Goal: Find specific page/section: Find specific page/section

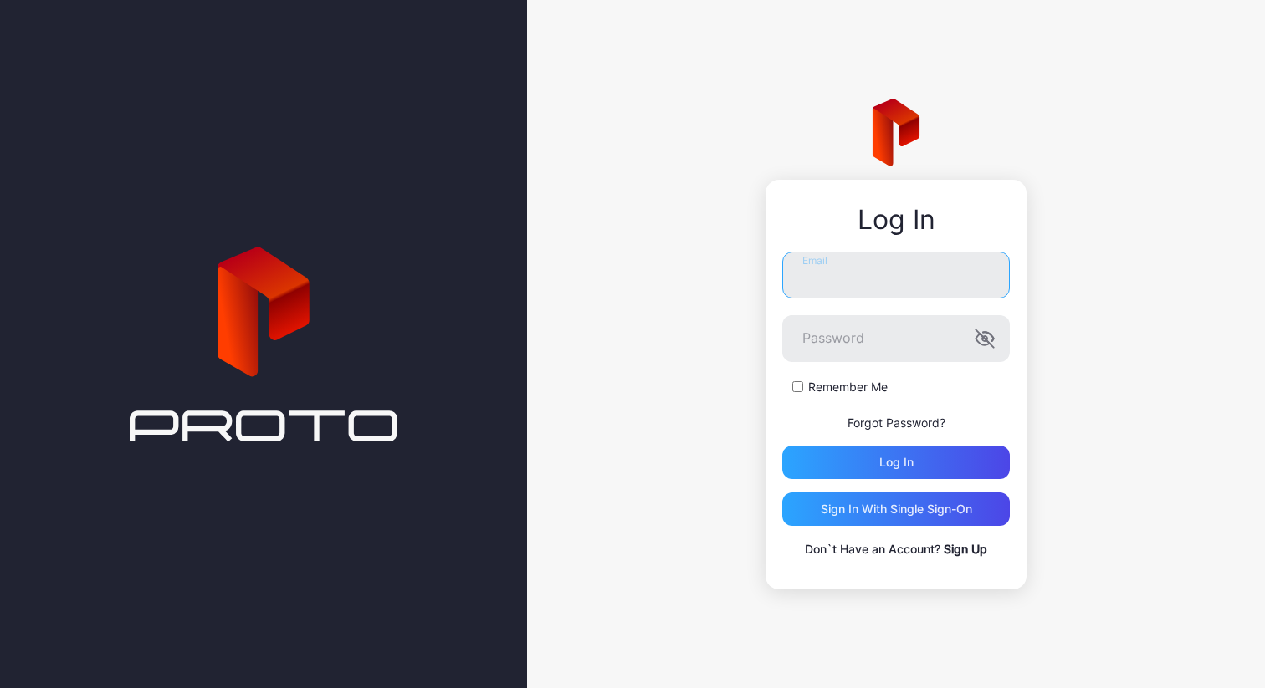
type input "**********"
click at [925, 455] on div "Log in" at bounding box center [896, 462] width 228 height 33
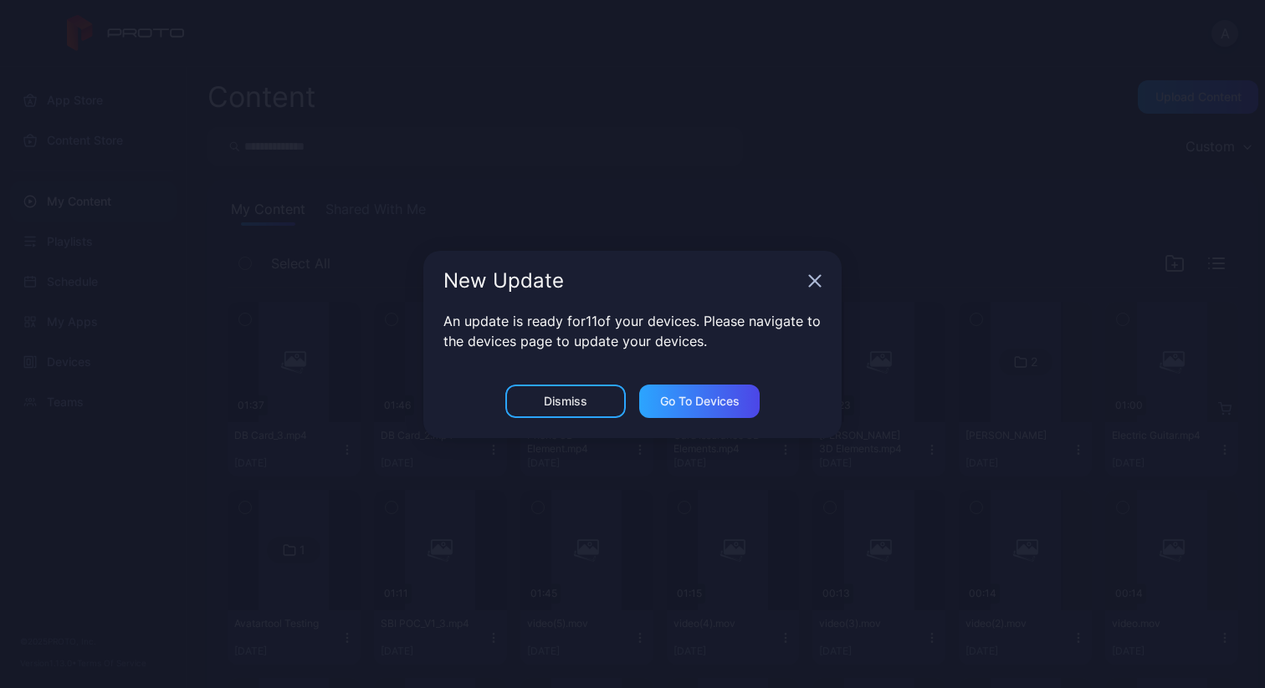
click at [806, 279] on div "New Update" at bounding box center [632, 281] width 418 height 60
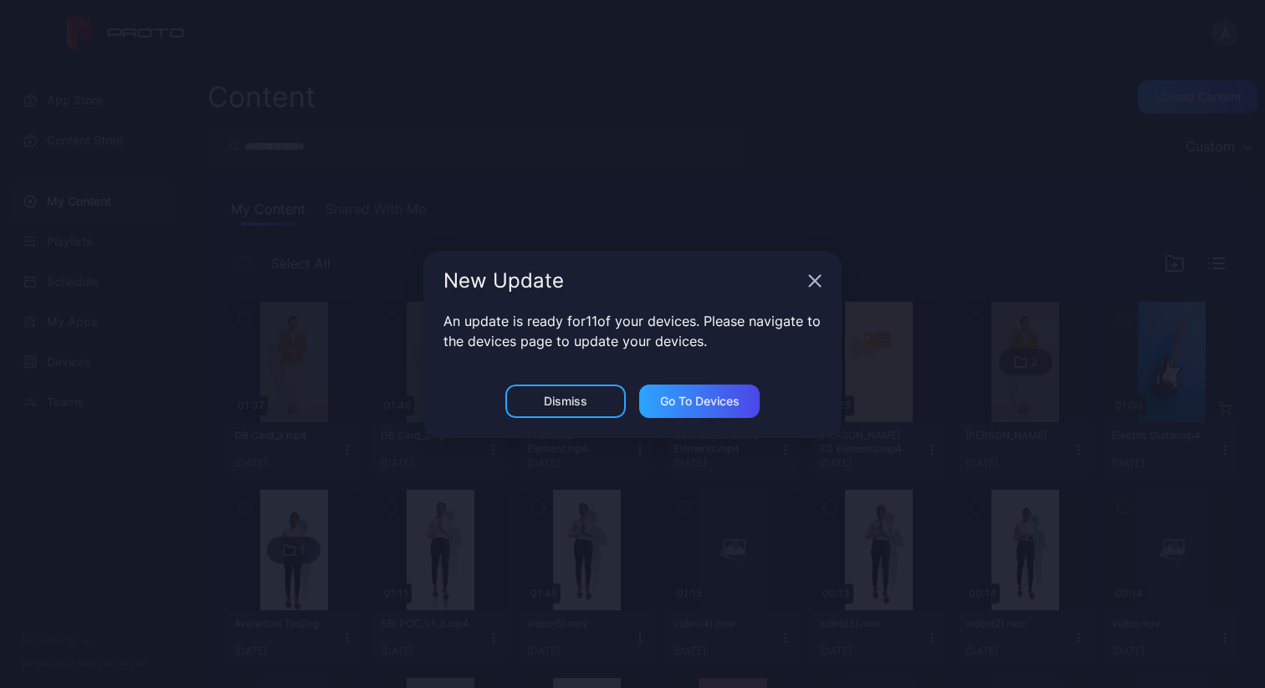
click at [824, 274] on div "New Update" at bounding box center [632, 281] width 418 height 60
click at [817, 278] on icon "button" at bounding box center [815, 280] width 11 height 11
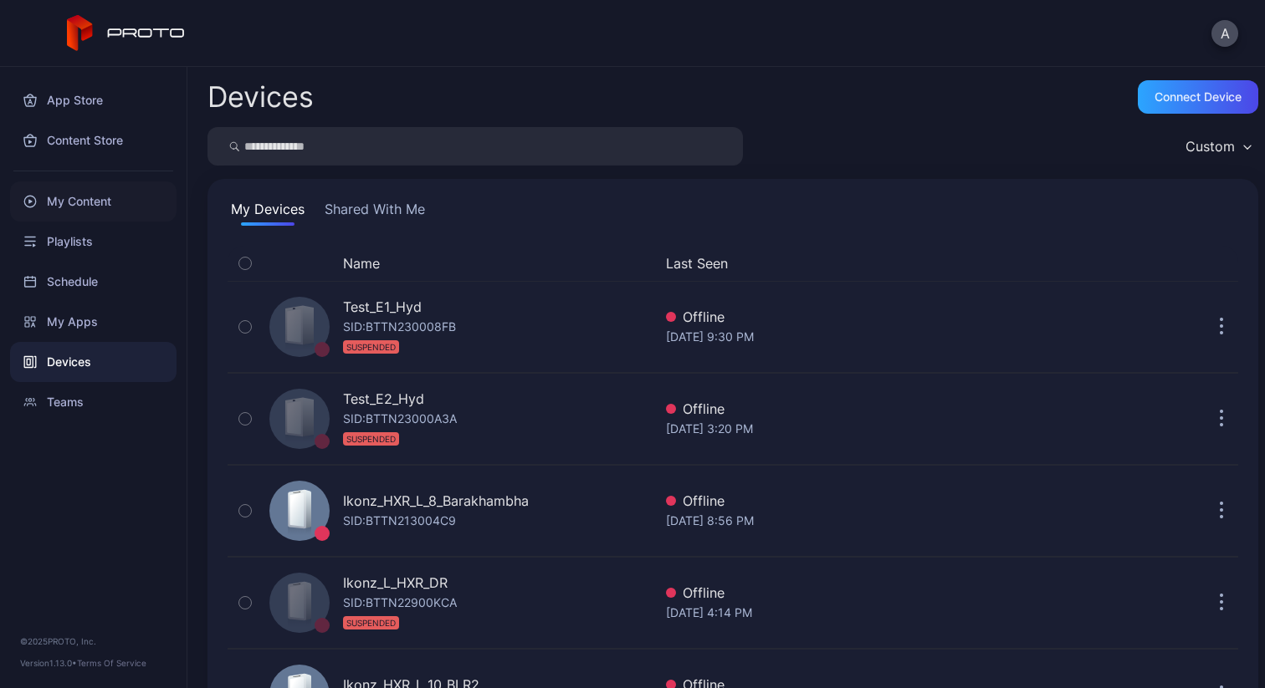
click at [103, 210] on div "My Content" at bounding box center [93, 202] width 166 height 40
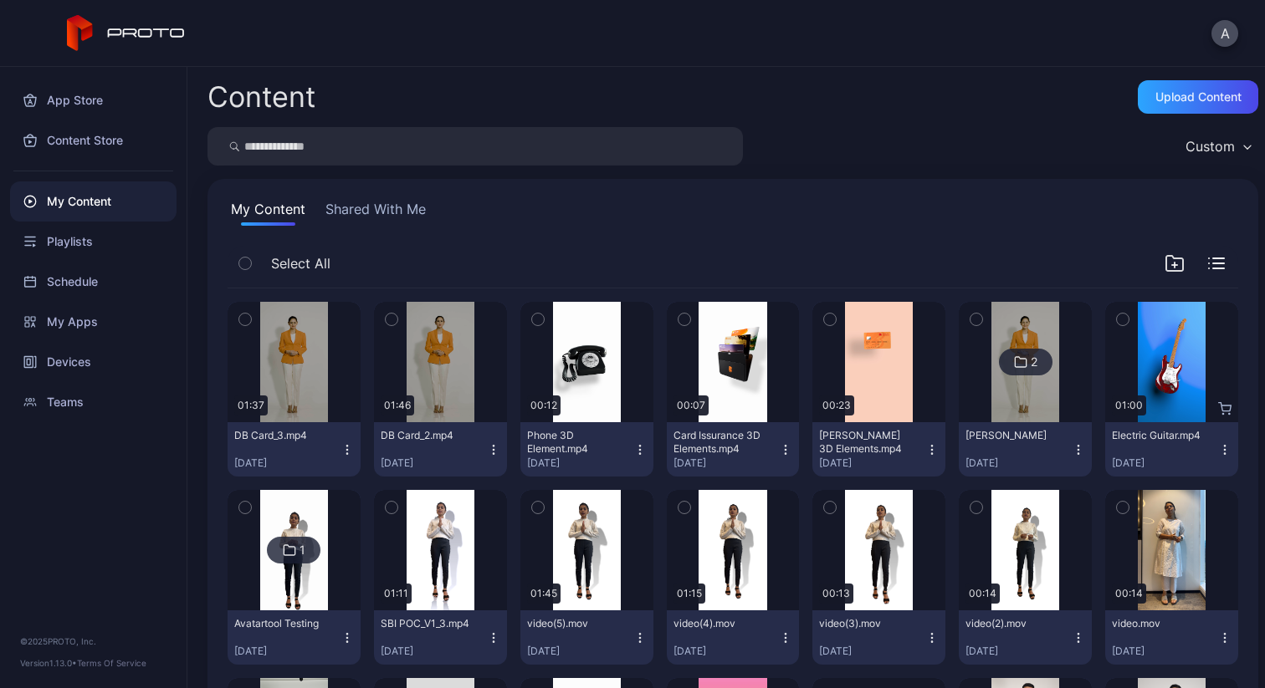
click at [395, 320] on button "button" at bounding box center [391, 319] width 35 height 35
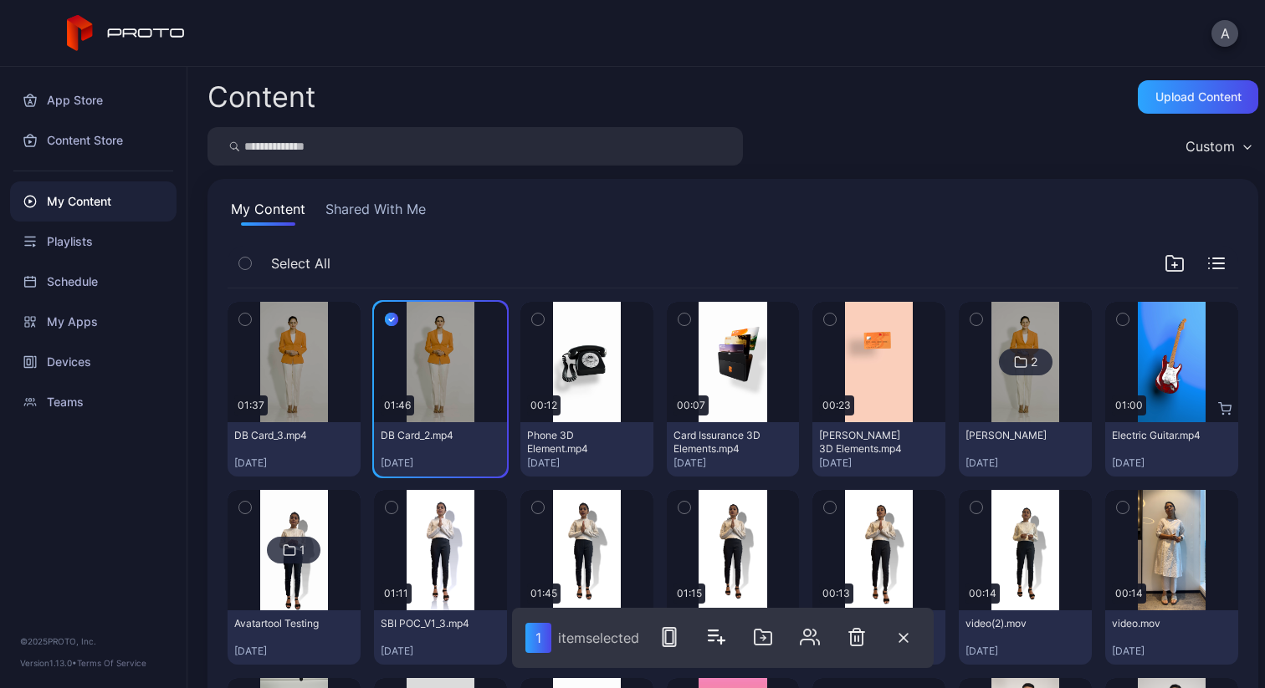
click at [395, 321] on button "button" at bounding box center [391, 319] width 35 height 35
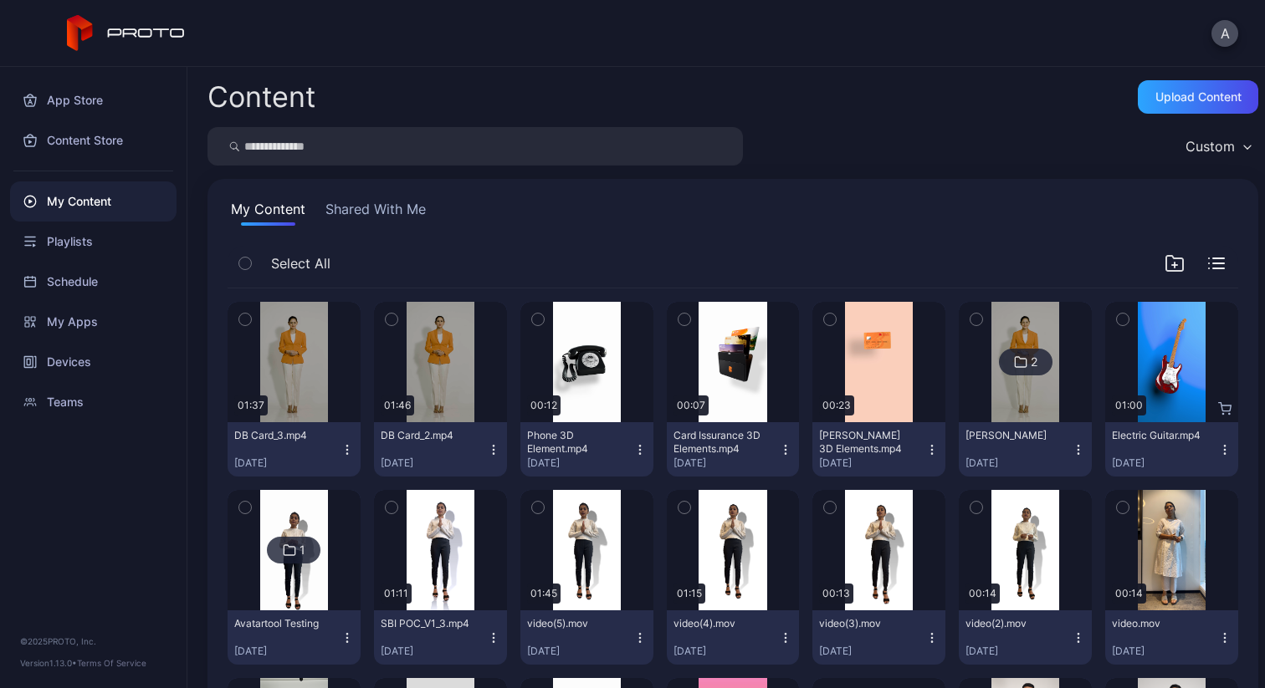
click at [395, 321] on button "button" at bounding box center [391, 319] width 35 height 35
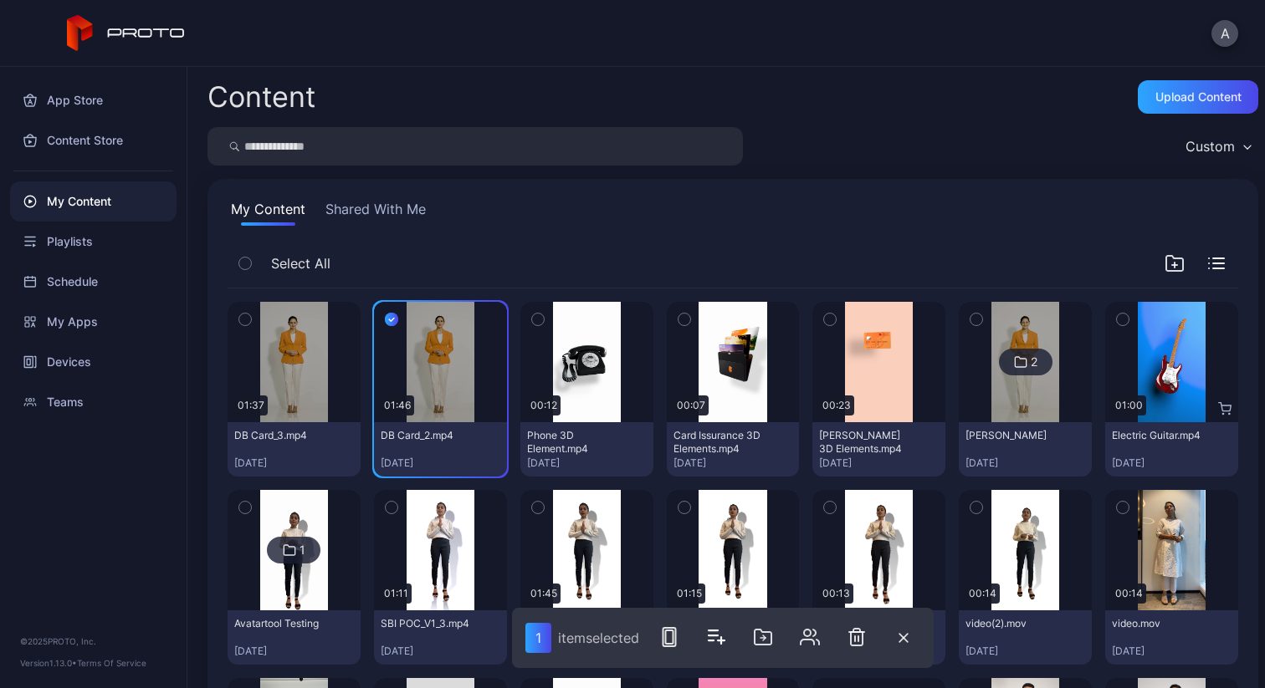
click at [395, 321] on button "button" at bounding box center [391, 319] width 35 height 35
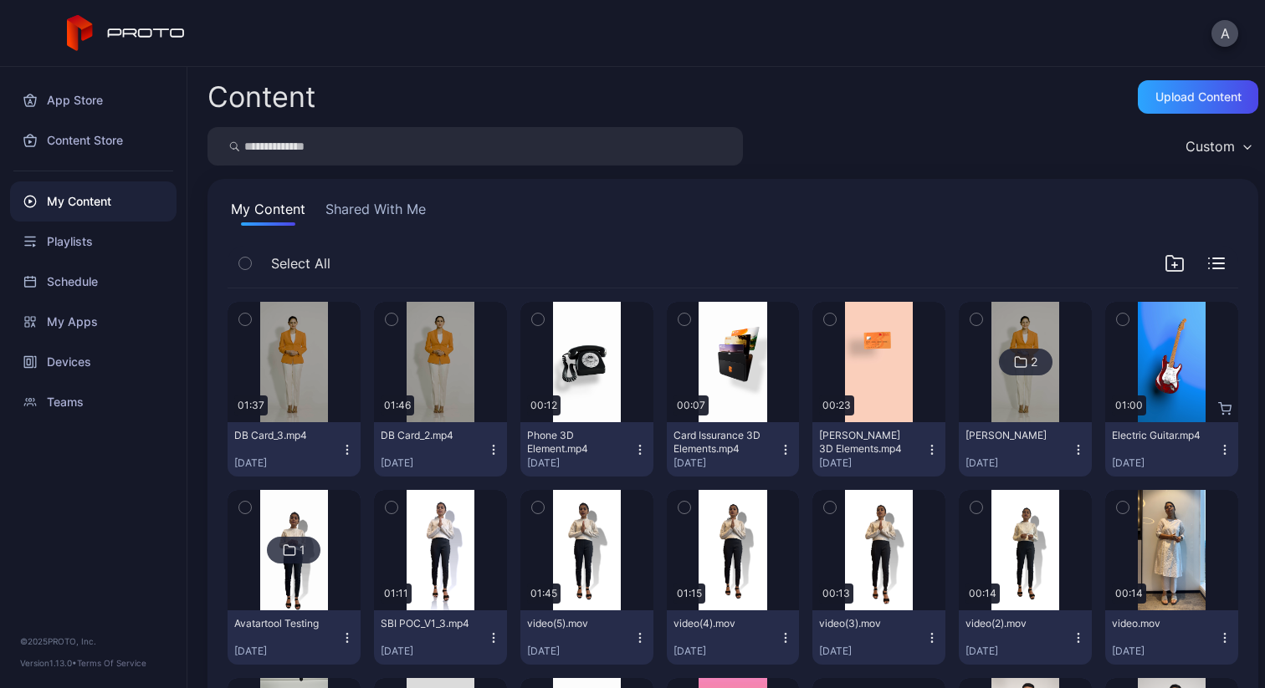
click at [490, 452] on icon "button" at bounding box center [493, 449] width 13 height 13
